Goal: Information Seeking & Learning: Find specific fact

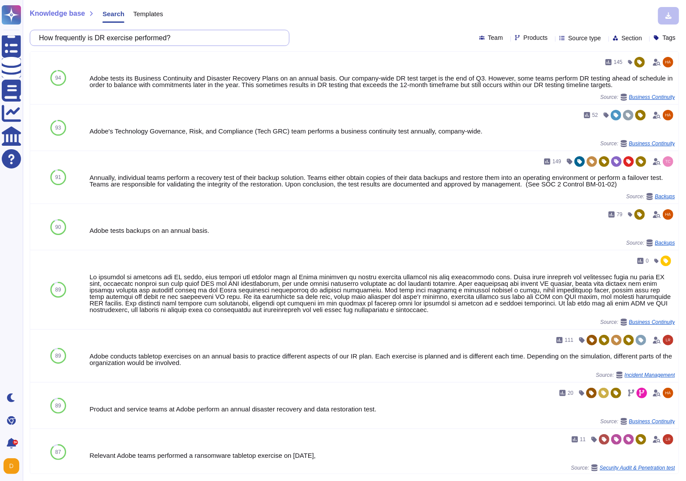
drag, startPoint x: 110, startPoint y: 30, endPoint x: 29, endPoint y: 33, distance: 81.0
click at [28, 33] on div "Knowledge base Search Templates How frequently is DR exercise performed? Team P…" at bounding box center [354, 240] width 663 height 481
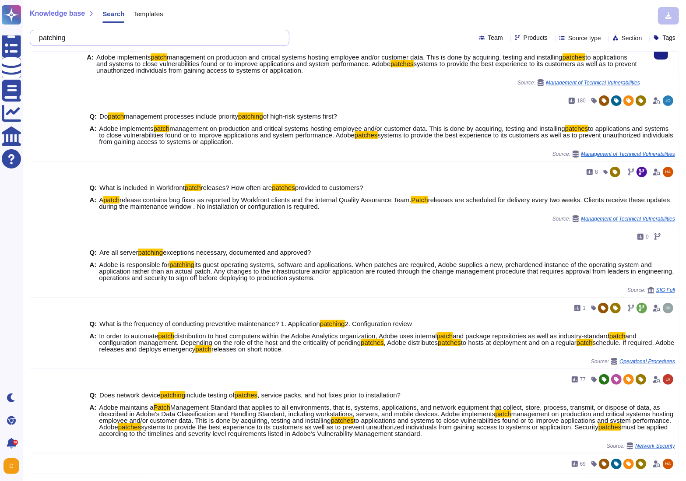
scroll to position [196, 0]
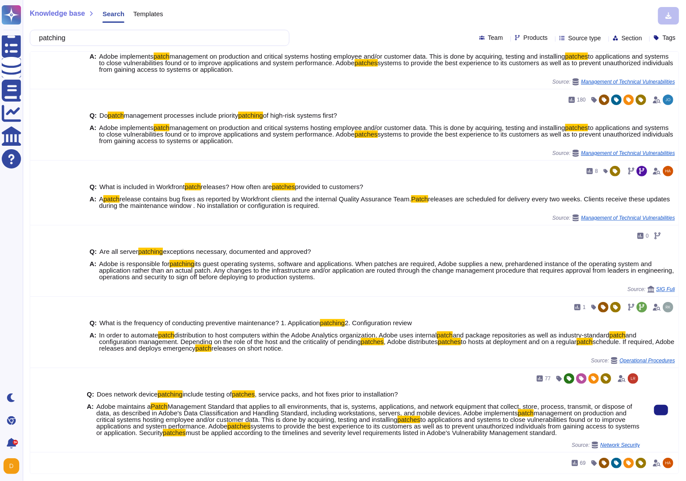
drag, startPoint x: 97, startPoint y: 408, endPoint x: 204, endPoint y: 447, distance: 113.1
click at [204, 442] on div "Q: Does network device patching include testing of patches , service packs, and…" at bounding box center [363, 414] width 553 height 56
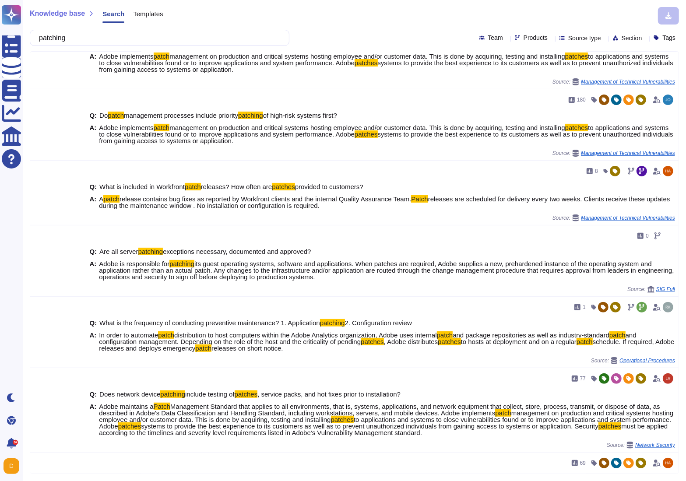
copy span "Adobe maintains a Patch Management Standard that applies to all environments, t…"
click at [107, 40] on input "patching" at bounding box center [158, 37] width 246 height 15
paste input "What measures can be applied to restrict network access from unauthorized sourc…"
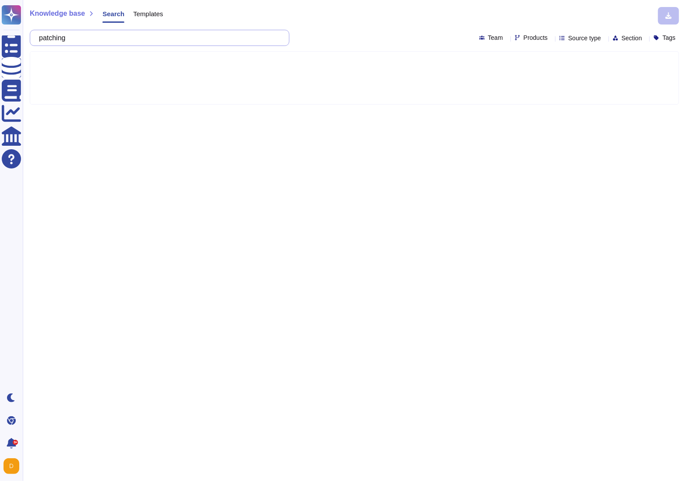
scroll to position [0, 0]
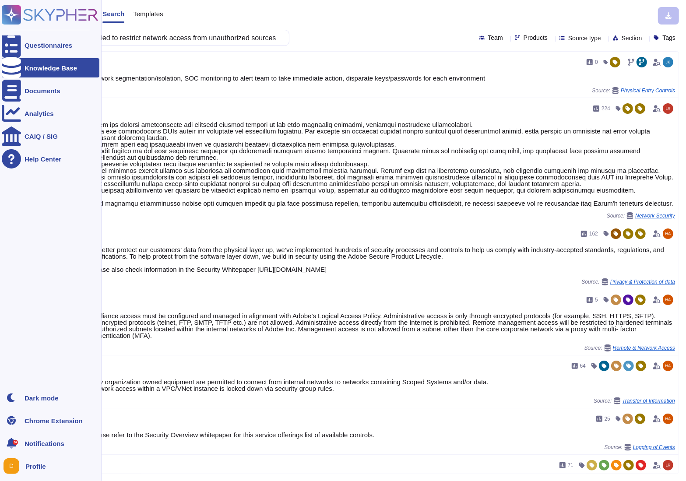
type input "What measures can be applied to restrict network access from unauthorized sourc…"
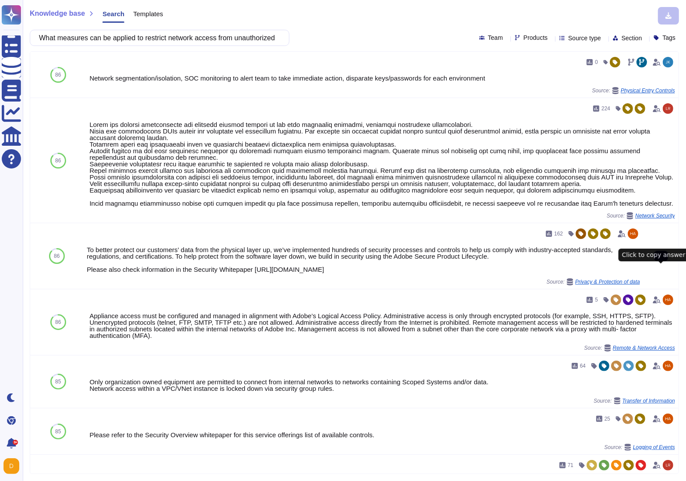
click at [661, 256] on icon at bounding box center [661, 256] width 0 height 0
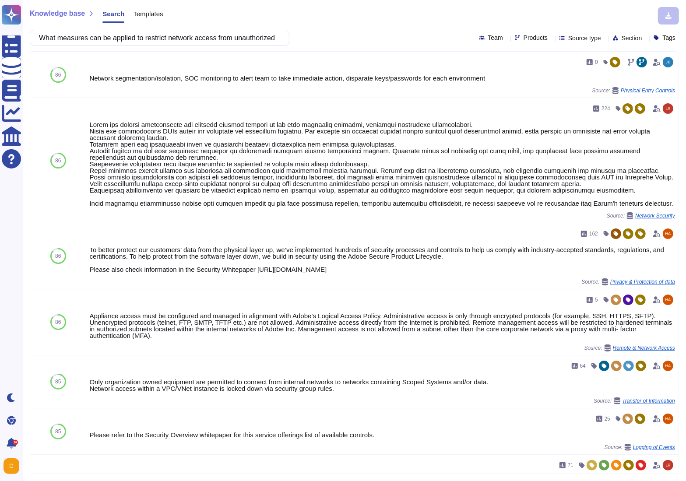
click at [175, 33] on input "What measures can be applied to restrict network access from unauthorized sourc…" at bounding box center [158, 37] width 246 height 15
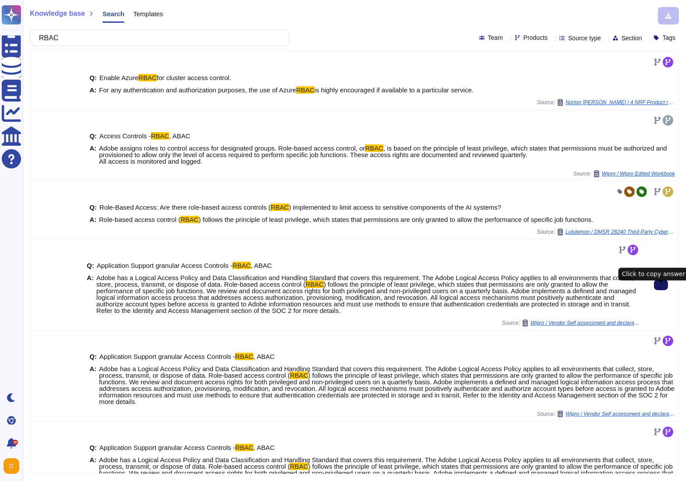
type input "RBAC"
click at [654, 290] on button at bounding box center [661, 285] width 14 height 11
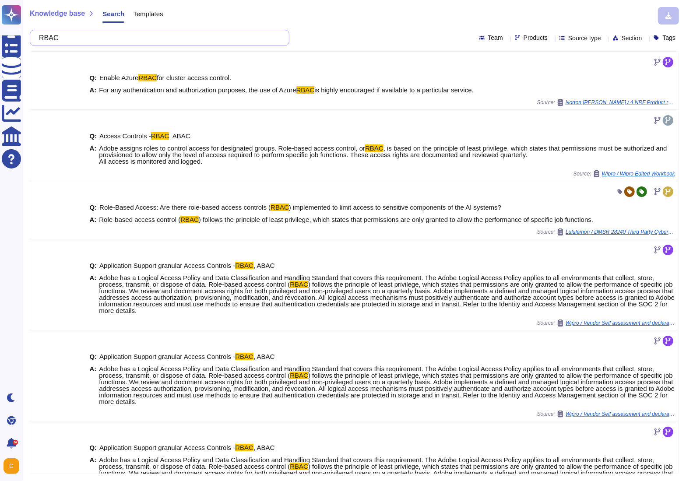
click at [95, 32] on input "RBAC" at bounding box center [158, 37] width 246 height 15
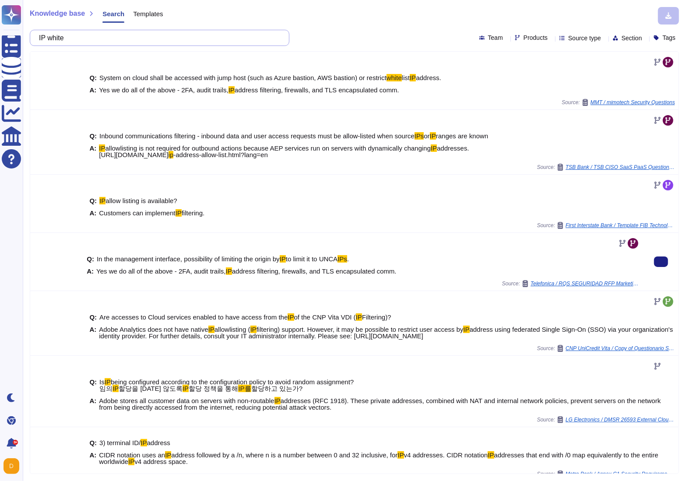
scroll to position [9, 0]
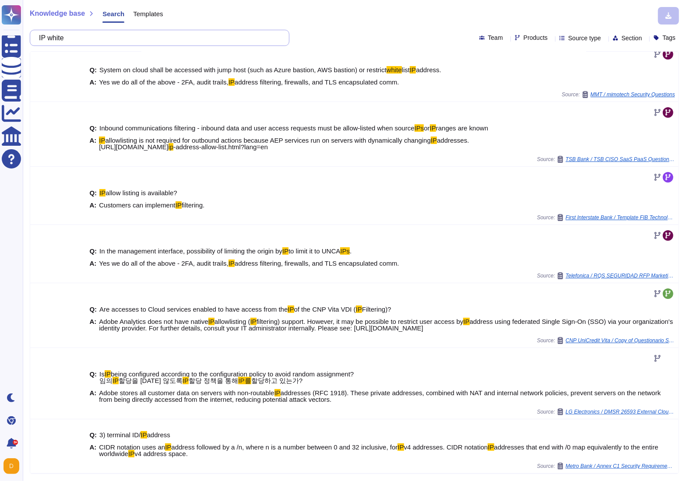
click at [95, 35] on input "IP white" at bounding box center [158, 37] width 246 height 15
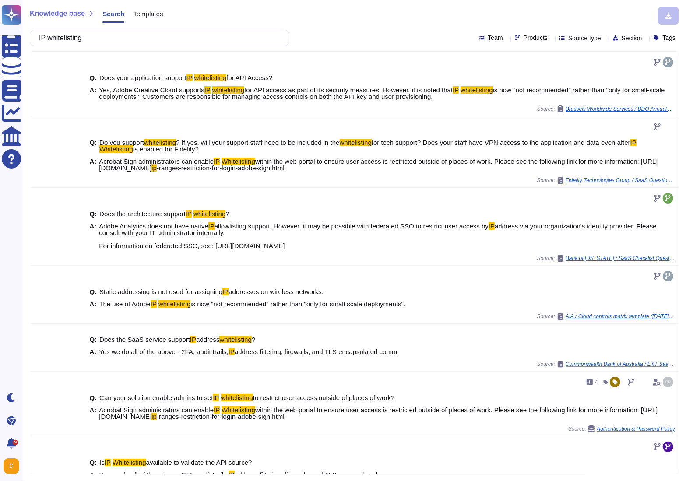
type input "IP whitelisting"
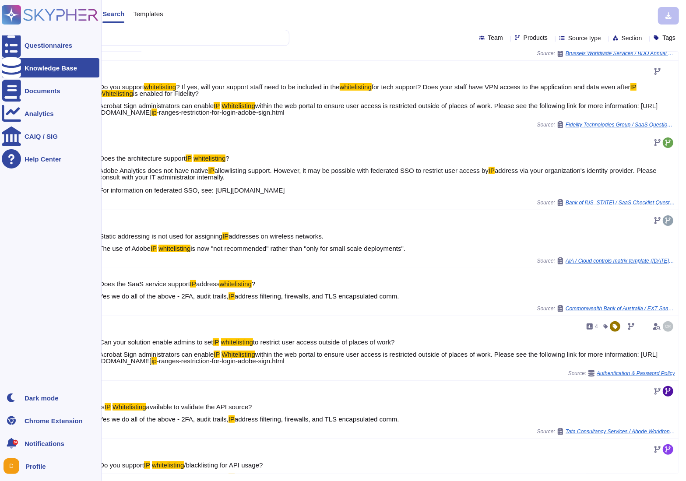
scroll to position [80, 0]
